Goal: Subscribe to service/newsletter

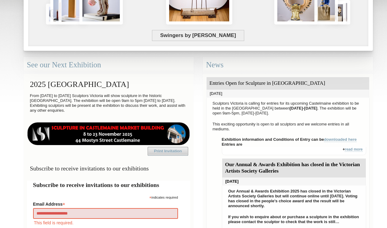
type input "**********"
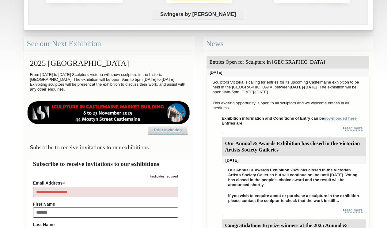
type input "*******"
type input "******"
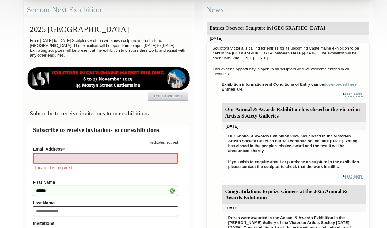
type input "**********"
